Goal: Task Accomplishment & Management: Use online tool/utility

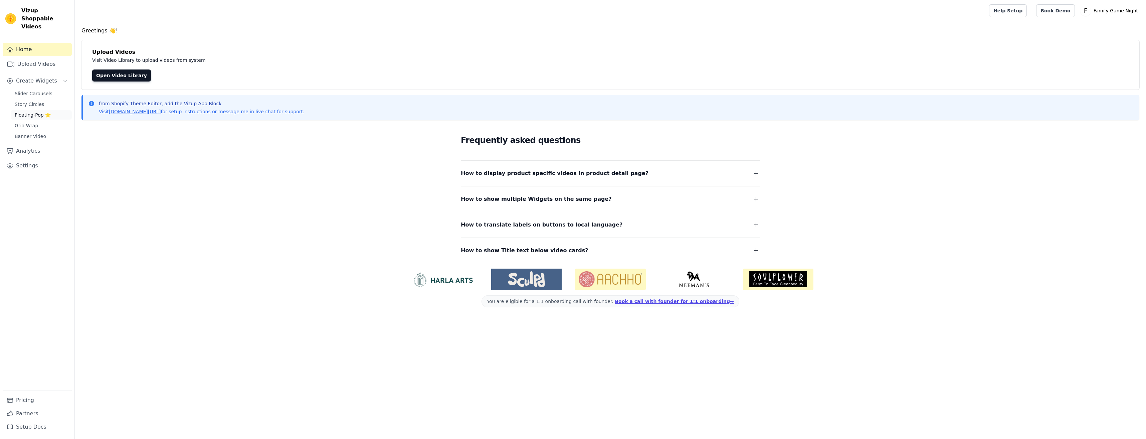
click at [20, 112] on span "Floating-Pop ⭐" at bounding box center [33, 115] width 36 height 7
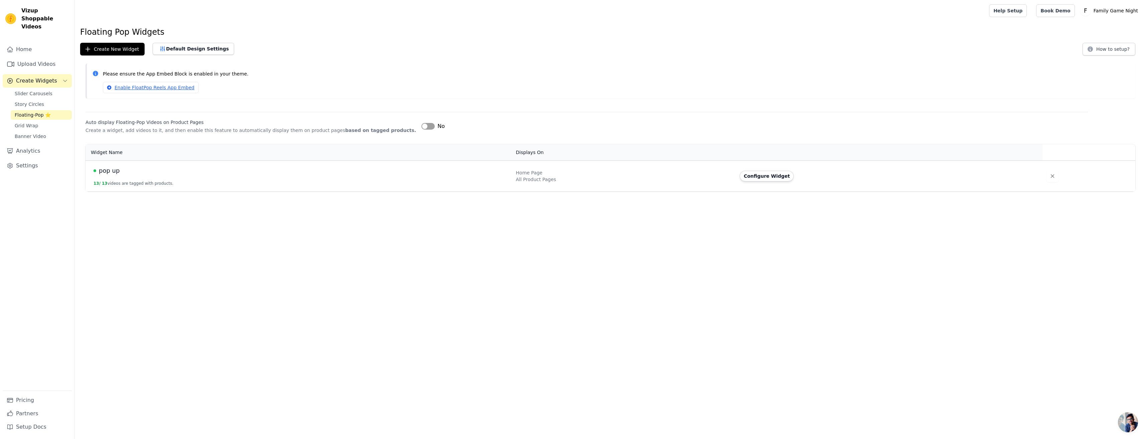
click at [130, 180] on td "pop up 13 / 13 videos are tagged with products." at bounding box center [299, 175] width 427 height 31
click at [113, 170] on span "pop up" at bounding box center [109, 170] width 21 height 9
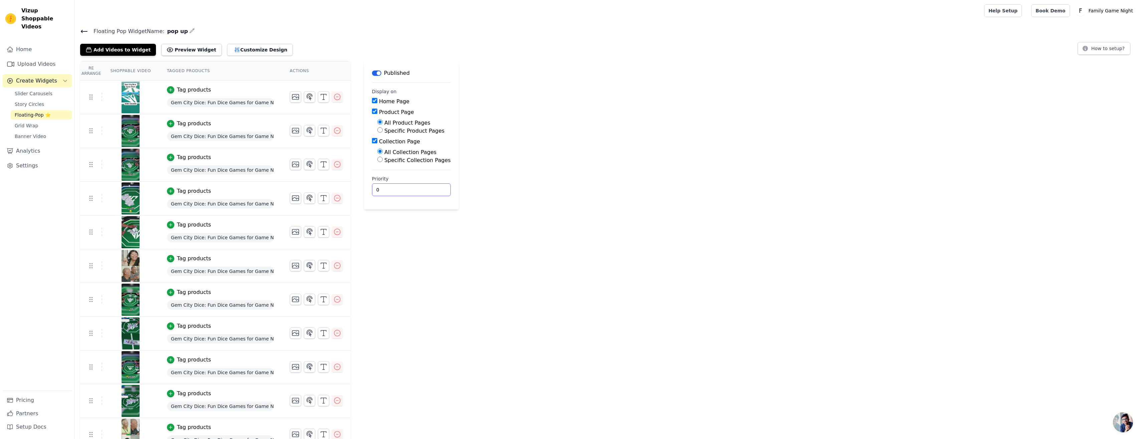
click at [389, 192] on input "0" at bounding box center [411, 189] width 79 height 13
click at [423, 188] on input "1" at bounding box center [411, 189] width 79 height 13
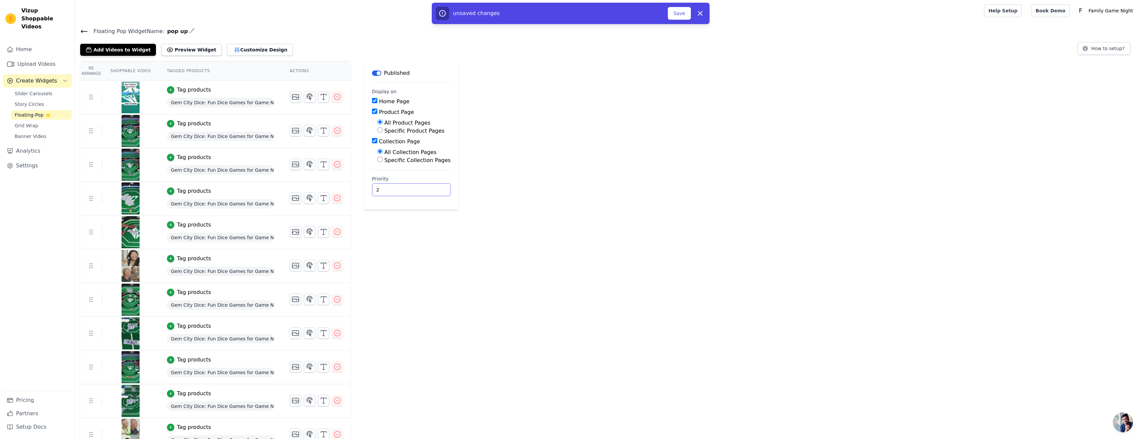
click at [423, 188] on input "2" at bounding box center [411, 189] width 79 height 13
click at [423, 188] on input "3" at bounding box center [411, 189] width 79 height 13
click at [423, 188] on input "4" at bounding box center [411, 189] width 79 height 13
click at [423, 188] on input "5" at bounding box center [411, 189] width 79 height 13
click at [423, 188] on input "6" at bounding box center [411, 189] width 79 height 13
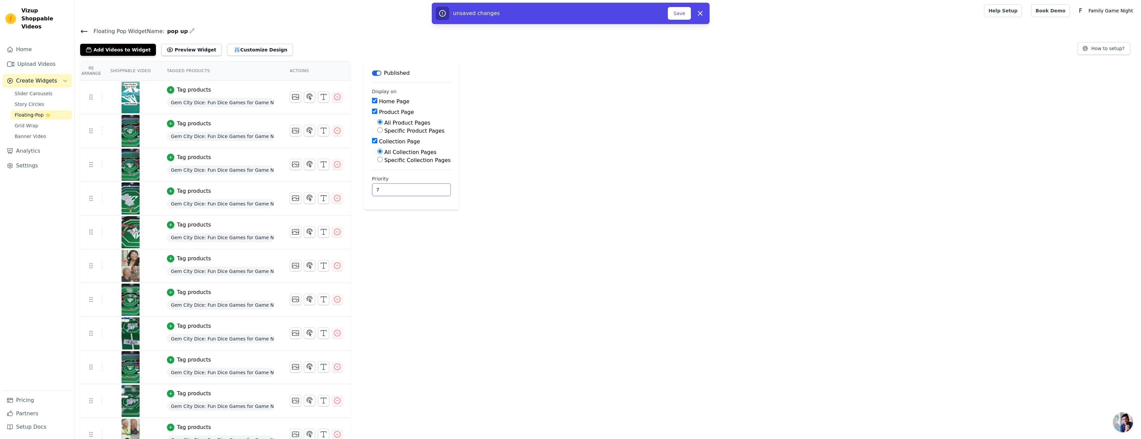
type input "7"
click at [423, 188] on input "7" at bounding box center [411, 189] width 79 height 13
click at [183, 51] on button "Preview Widget" at bounding box center [191, 50] width 60 height 12
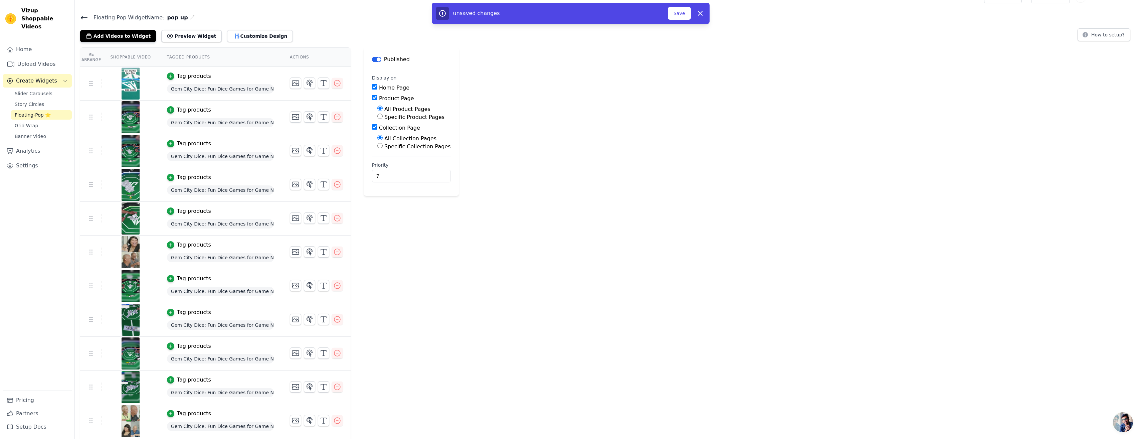
scroll to position [13, 0]
click at [232, 78] on div "Tag products" at bounding box center [220, 77] width 107 height 8
click at [187, 78] on div "Tag products" at bounding box center [194, 77] width 34 height 8
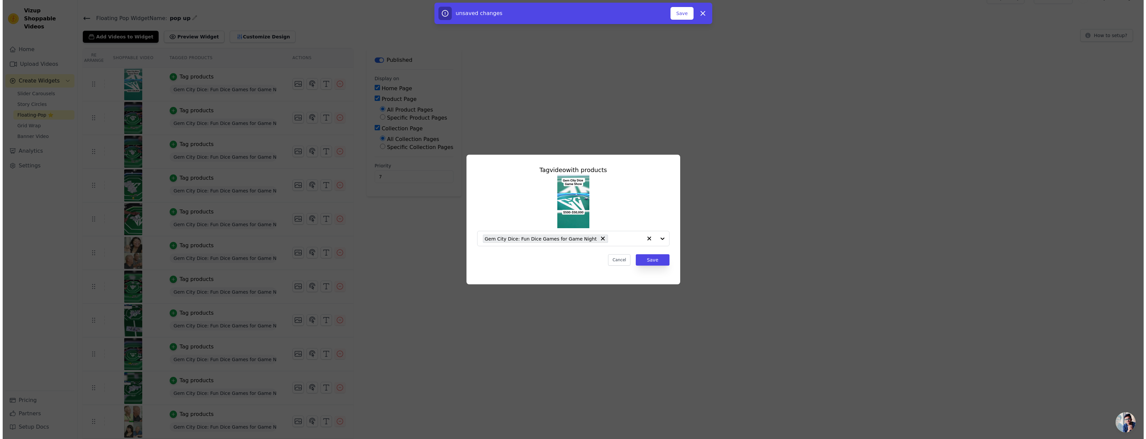
scroll to position [0, 0]
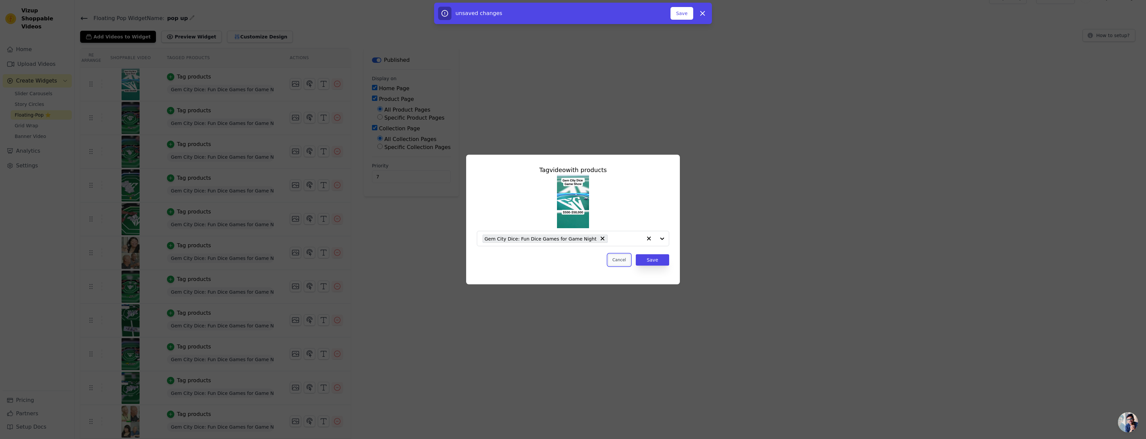
click at [619, 263] on button "Cancel" at bounding box center [619, 259] width 22 height 11
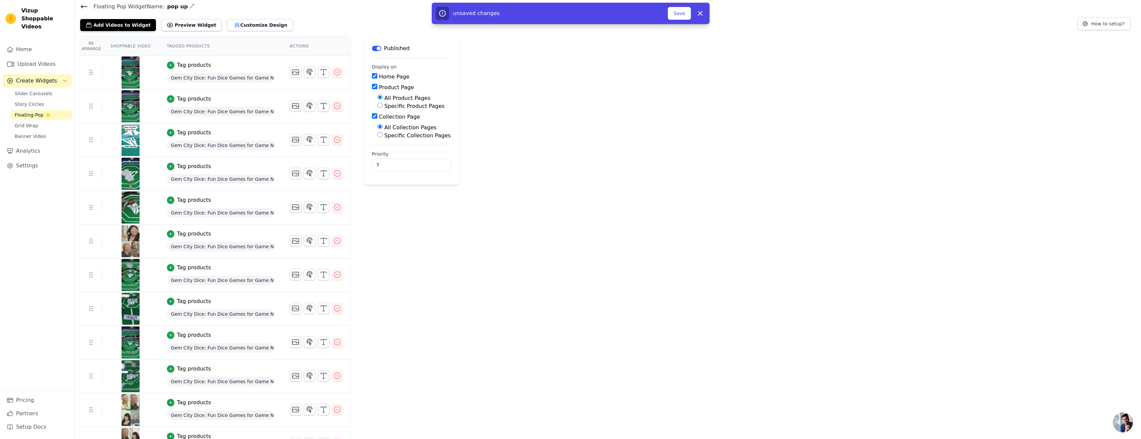
scroll to position [67, 0]
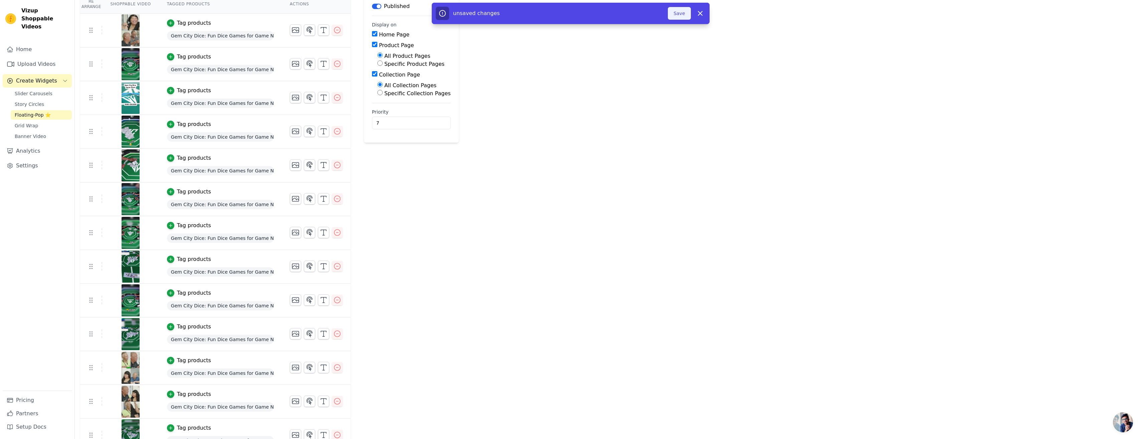
click at [679, 18] on button "Save" at bounding box center [679, 13] width 23 height 13
click at [675, 18] on button "Save" at bounding box center [679, 13] width 23 height 13
click at [679, 15] on button "Save" at bounding box center [679, 13] width 23 height 13
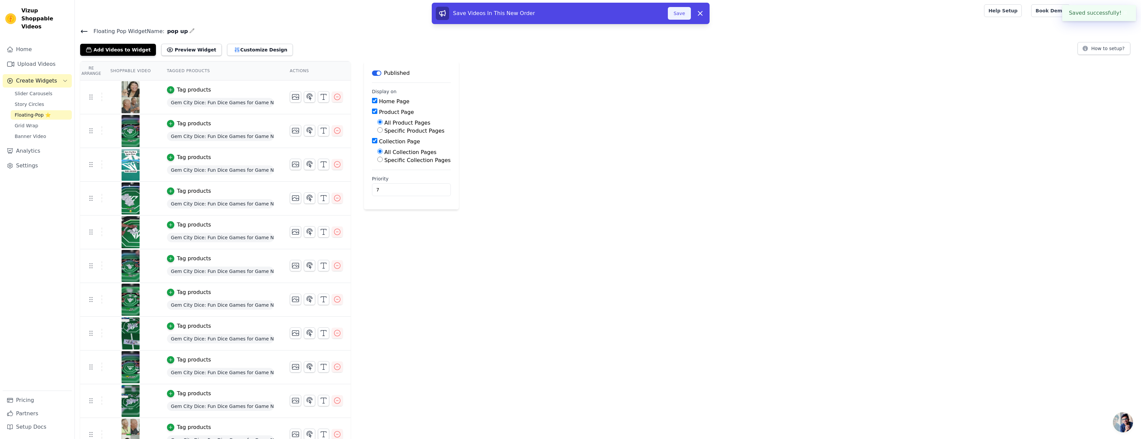
click at [678, 15] on button "Save" at bounding box center [679, 13] width 23 height 13
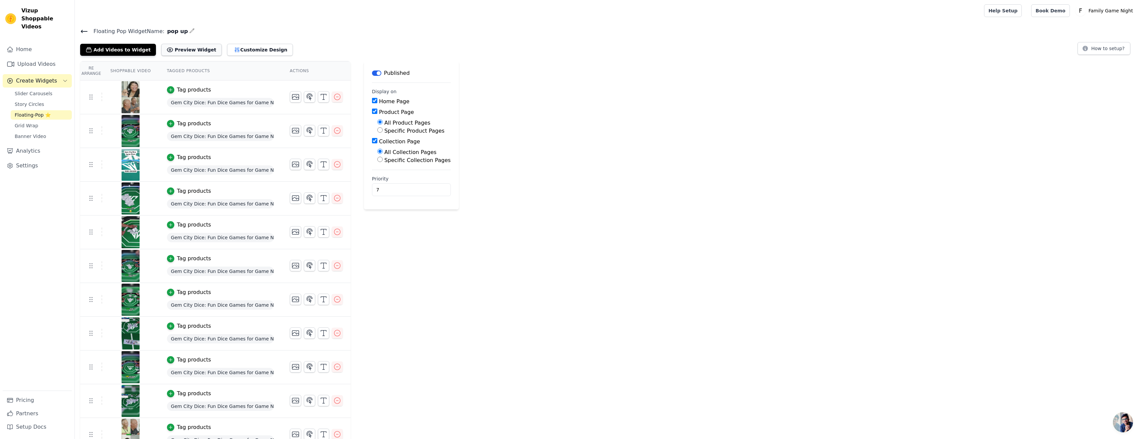
click at [185, 54] on button "Preview Widget" at bounding box center [191, 50] width 60 height 12
